Goal: Task Accomplishment & Management: Complete application form

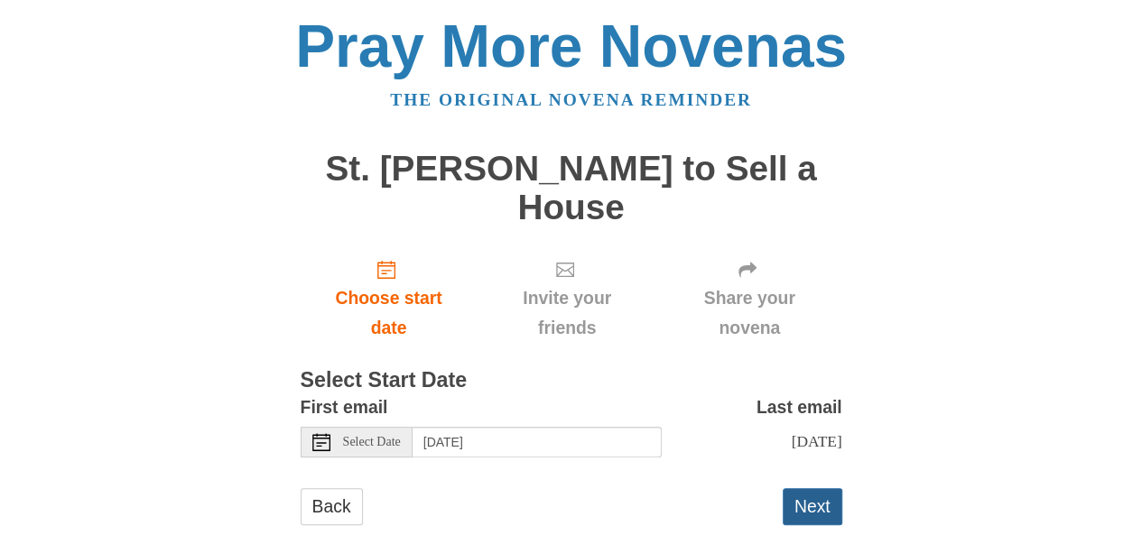
click at [809, 498] on button "Next" at bounding box center [813, 506] width 60 height 37
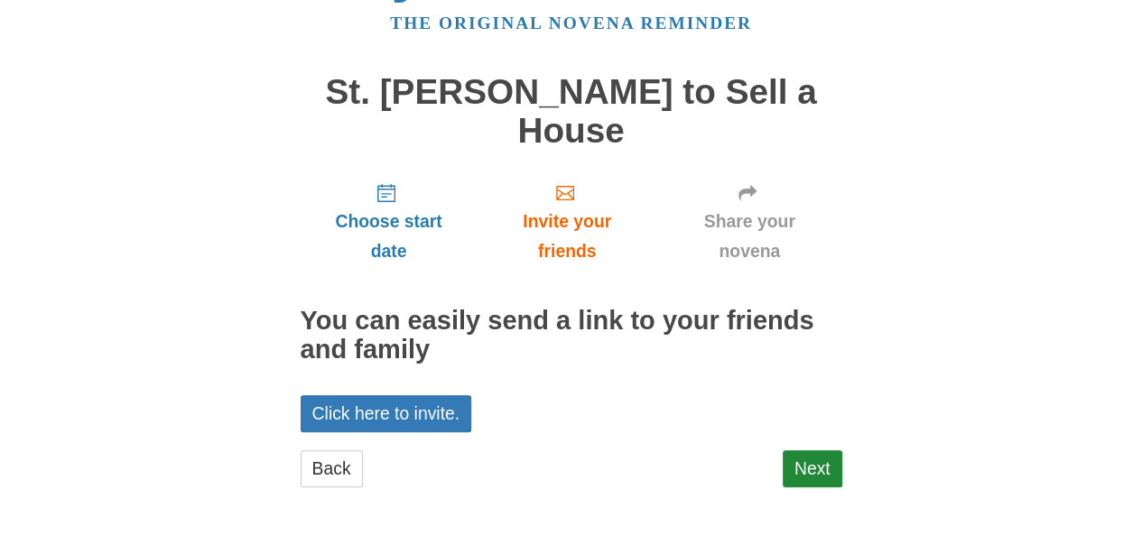
scroll to position [79, 0]
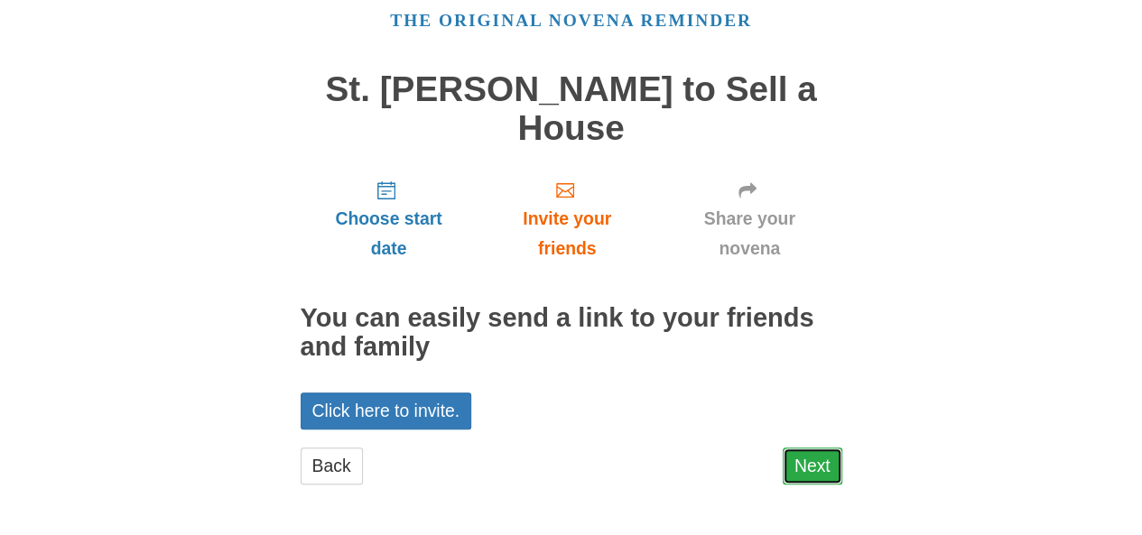
click at [817, 455] on link "Next" at bounding box center [813, 466] width 60 height 37
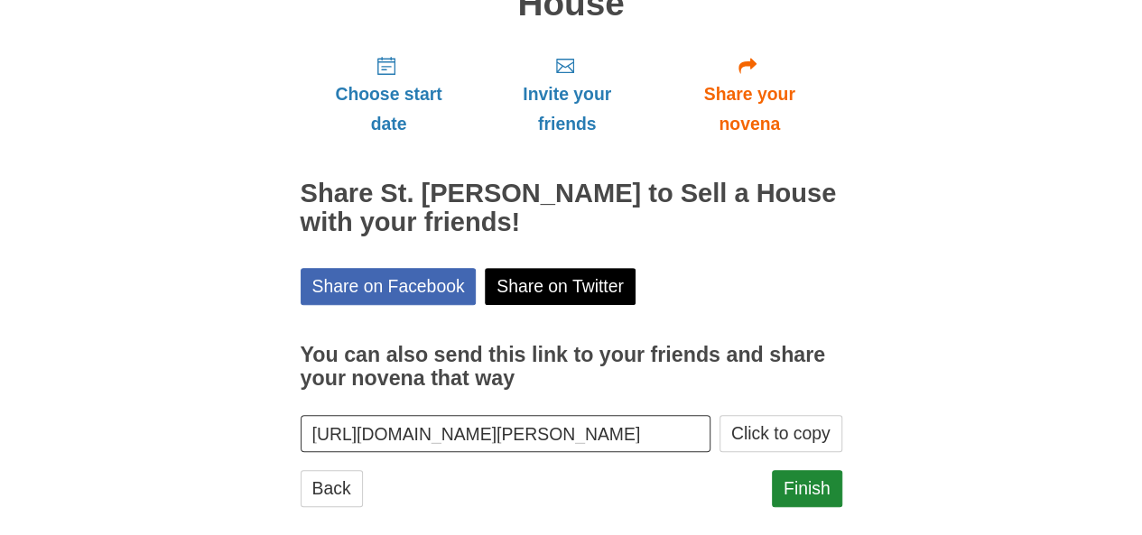
scroll to position [226, 0]
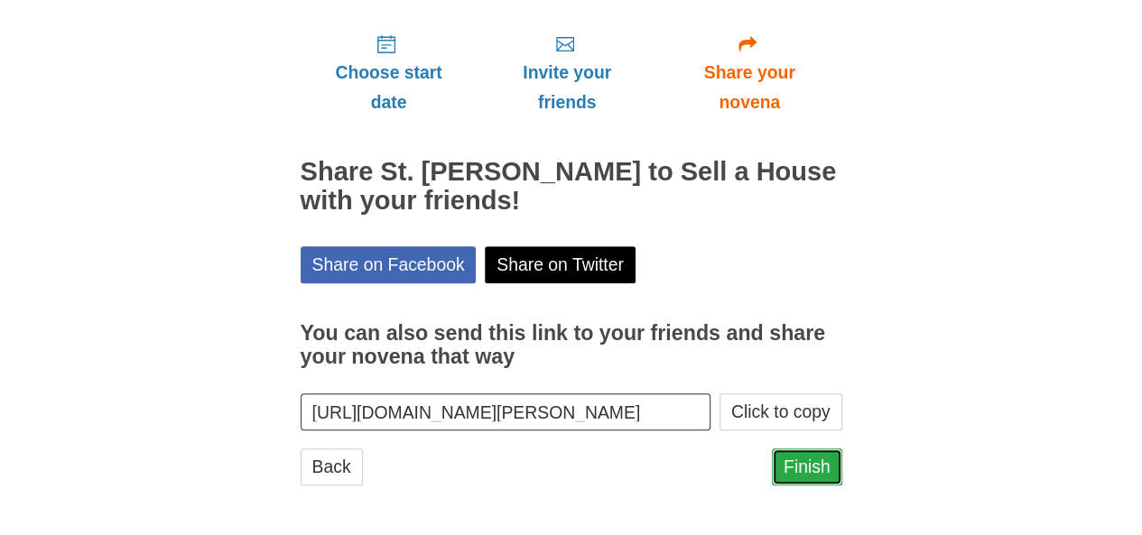
click at [809, 465] on link "Finish" at bounding box center [807, 467] width 70 height 37
